Goal: Use online tool/utility: Use online tool/utility

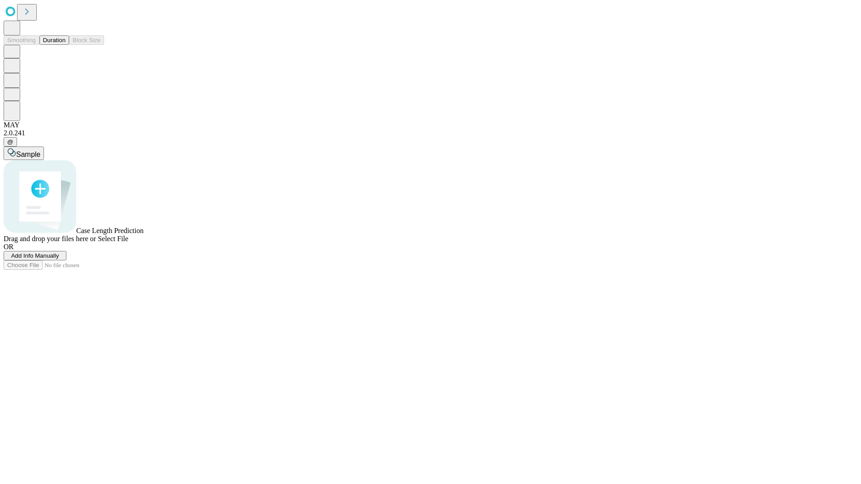
click at [65, 45] on button "Duration" at bounding box center [54, 39] width 30 height 9
click at [128, 243] on span "Select File" at bounding box center [113, 239] width 31 height 8
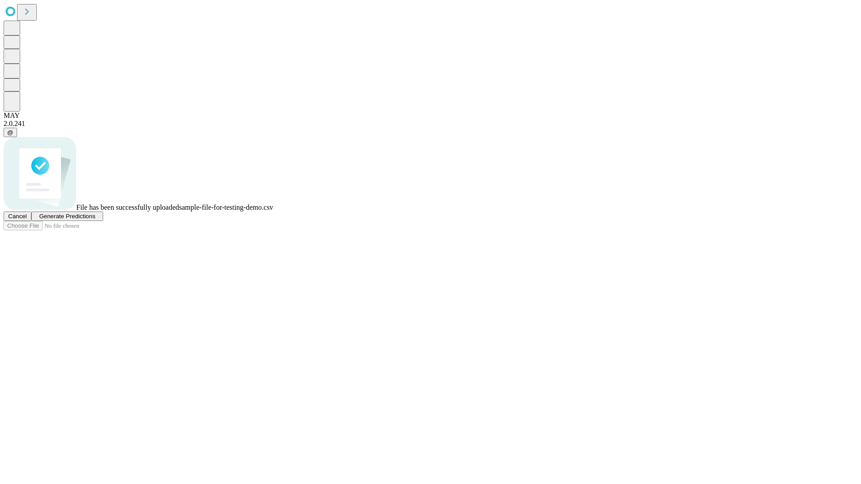
click at [95, 220] on span "Generate Predictions" at bounding box center [67, 216] width 56 height 7
